Goal: Task Accomplishment & Management: Use online tool/utility

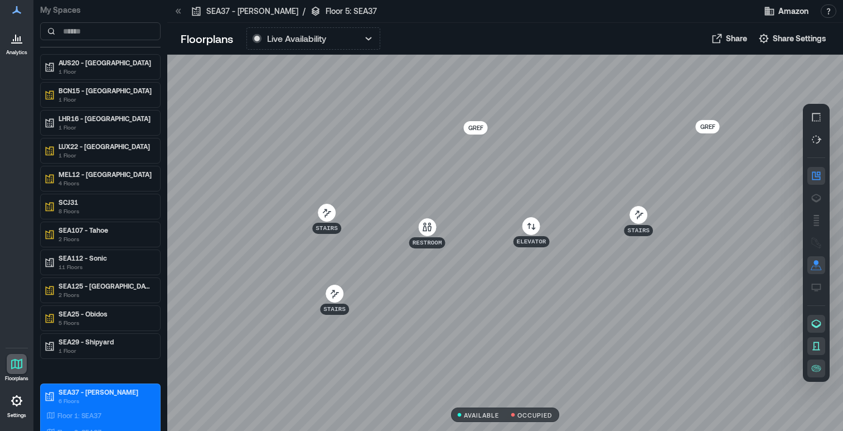
scroll to position [233, 0]
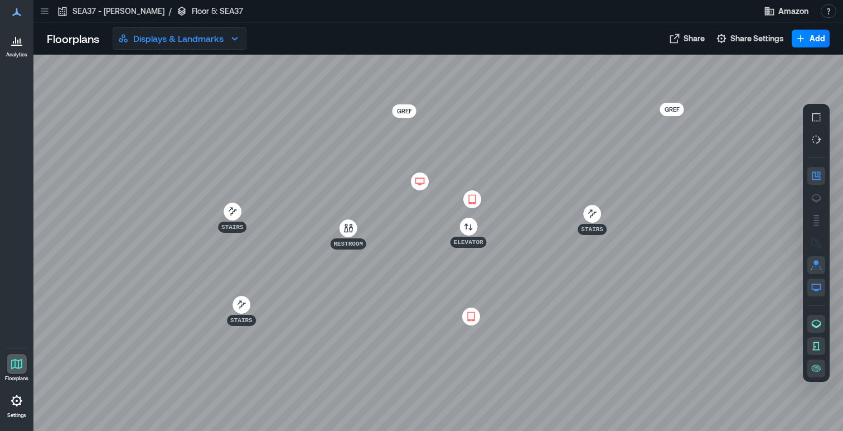
click at [167, 42] on p "Displays & Landmarks" at bounding box center [178, 38] width 90 height 13
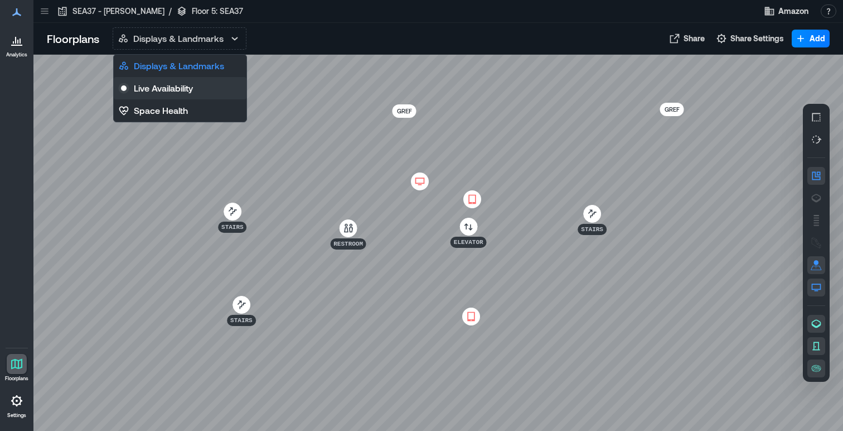
click at [182, 93] on p "Live Availability" at bounding box center [163, 87] width 59 height 13
